Goal: Find contact information: Obtain details needed to contact an individual or organization

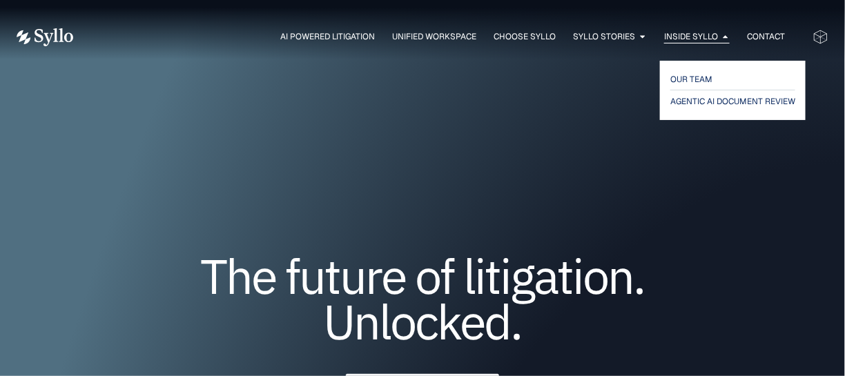
click at [724, 37] on icon "Menu" at bounding box center [726, 36] width 5 height 3
click at [702, 74] on span "OUR TEAM" at bounding box center [692, 79] width 43 height 17
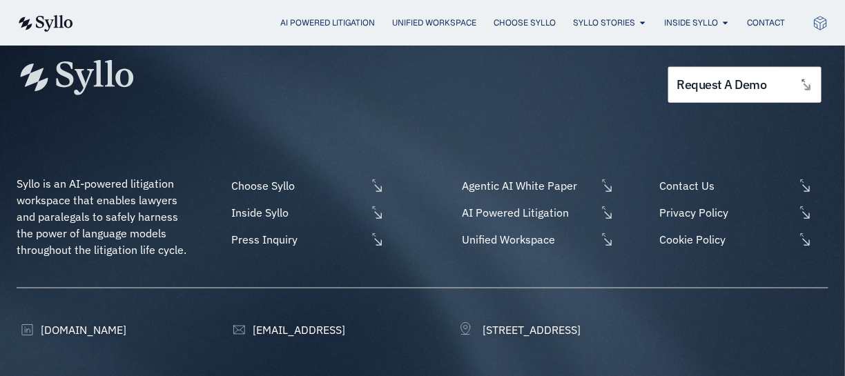
scroll to position [2108, 0]
click at [688, 177] on span "Contact Us" at bounding box center [726, 185] width 138 height 17
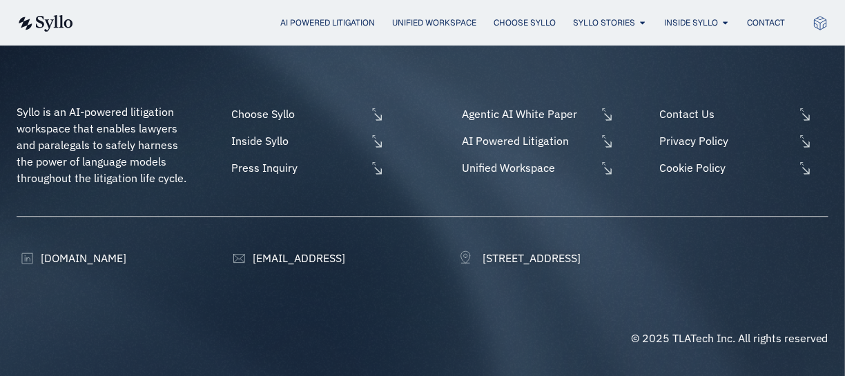
scroll to position [1017, 0]
click at [47, 250] on span "[DOMAIN_NAME]" at bounding box center [81, 258] width 89 height 17
